Goal: Complete application form

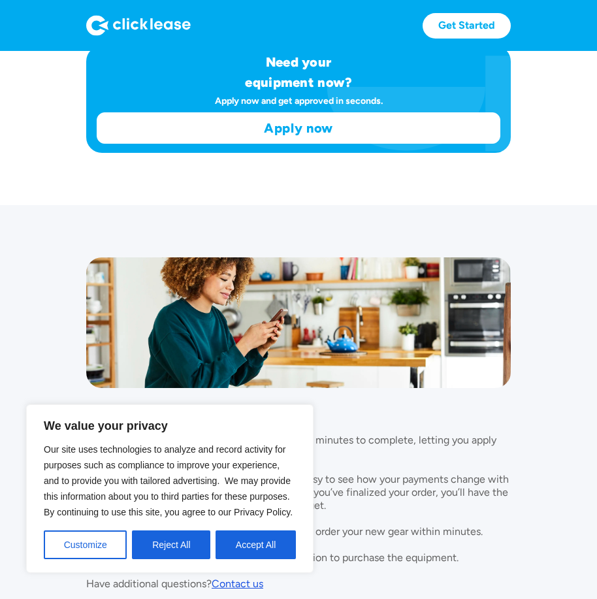
scroll to position [921, 0]
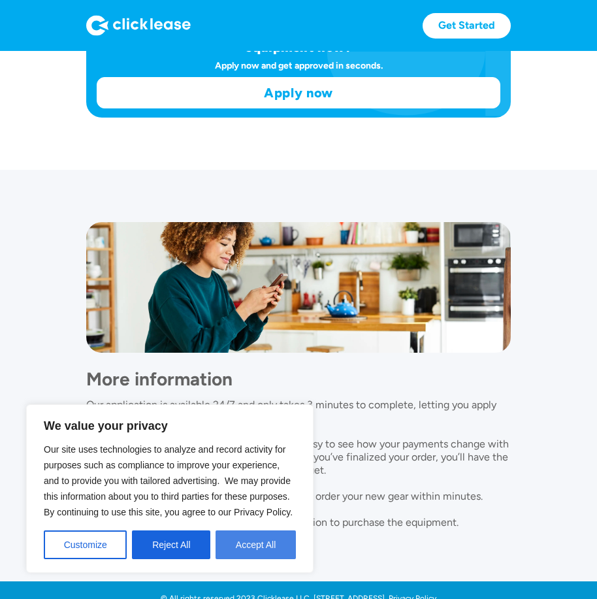
click at [273, 541] on button "Accept All" at bounding box center [256, 544] width 80 height 29
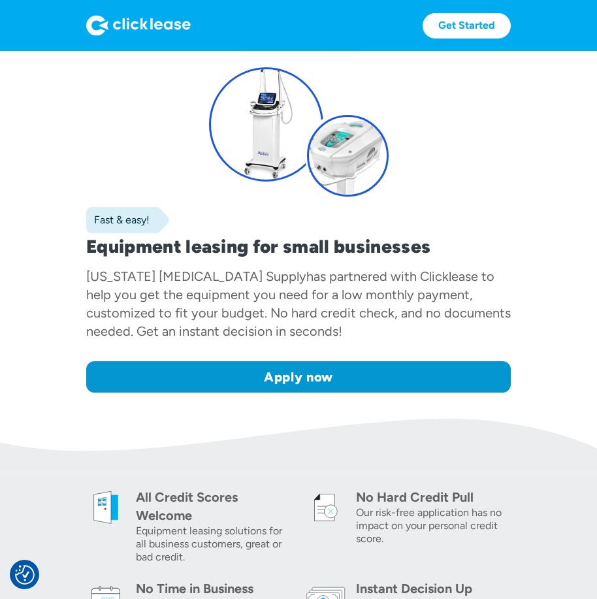
scroll to position [59, 0]
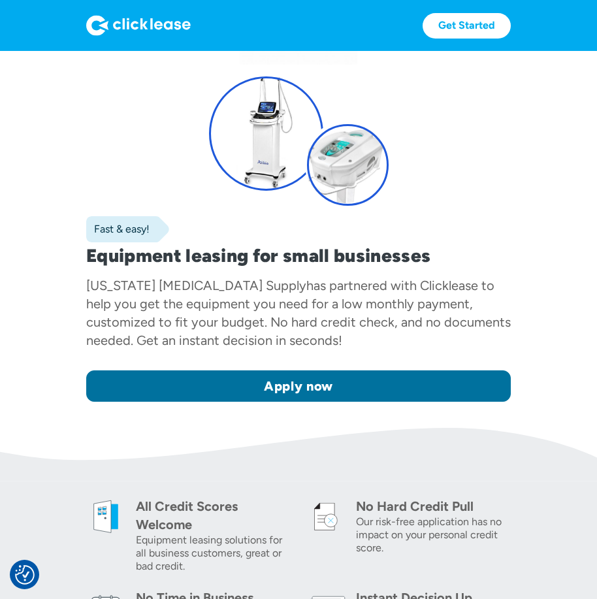
click at [297, 385] on link "Apply now" at bounding box center [298, 385] width 425 height 31
